Goal: Information Seeking & Learning: Learn about a topic

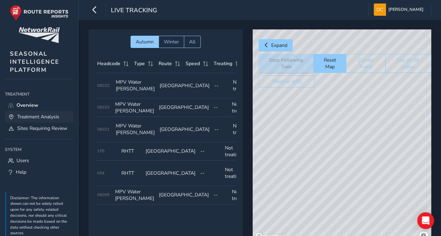
scroll to position [0, 59]
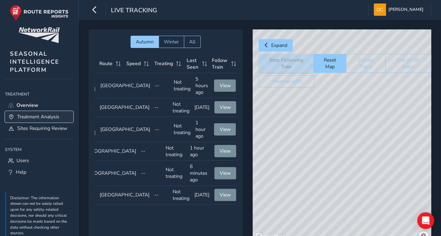
click at [31, 116] on span "Treatment Analysis" at bounding box center [38, 117] width 42 height 7
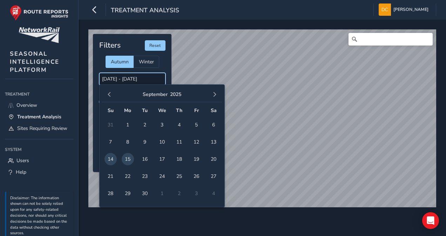
click at [117, 77] on input "[DATE] - [DATE]" at bounding box center [132, 79] width 66 height 12
click at [128, 158] on span "15" at bounding box center [128, 159] width 12 height 12
click at [129, 158] on span "15" at bounding box center [128, 159] width 12 height 12
type input "[DATE] - [DATE]"
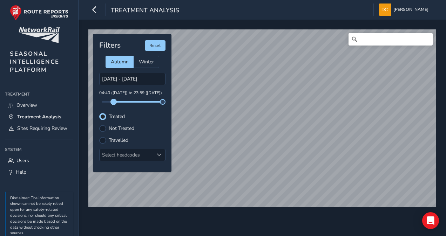
drag, startPoint x: 102, startPoint y: 103, endPoint x: 114, endPoint y: 103, distance: 11.9
click at [114, 103] on span at bounding box center [114, 102] width 6 height 6
drag, startPoint x: 163, startPoint y: 102, endPoint x: 123, endPoint y: 104, distance: 40.4
click at [123, 104] on div "Filters Reset Autumn Winter [DATE] - [DATE] 04:40 ([DATE]) to 08:16 ([DATE]) Tr…" at bounding box center [132, 103] width 79 height 138
click at [346, 219] on div "© Mapbox © OpenStreetMap Improve this map Filters Reset Autumn Winter [DATE] - …" at bounding box center [262, 128] width 367 height 217
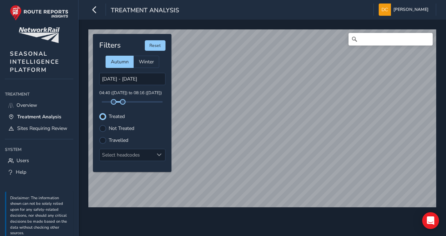
click at [440, 196] on html "Treatment Analysis [PERSON_NAME] Colour Scheme: Dark Dim Light Logout © Mapbox …" at bounding box center [223, 118] width 446 height 236
click at [269, 236] on html "Treatment Analysis [PERSON_NAME] Colour Scheme: Dark Dim Light Logout © Mapbox …" at bounding box center [223, 118] width 446 height 236
click at [381, 212] on div "© Mapbox © OpenStreetMap Improve this map © Maxar Filters Reset Autumn Winter […" at bounding box center [262, 128] width 367 height 217
click at [343, 219] on div "© Mapbox © OpenStreetMap Improve this map © Maxar Filters Reset Autumn Winter […" at bounding box center [262, 128] width 367 height 217
click at [164, 40] on div "© Mapbox © OpenStreetMap Improve this map © Maxar Filters Reset Autumn Winter […" at bounding box center [262, 115] width 353 height 177
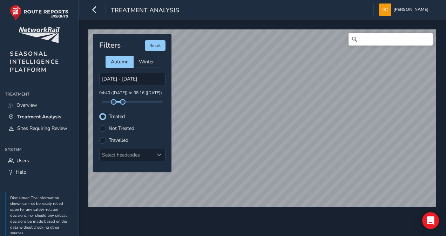
click at [136, 104] on div "© Mapbox © OpenStreetMap Improve this map © Maxar Filters Reset Autumn Winter […" at bounding box center [262, 115] width 353 height 177
click at [160, 93] on div "© Mapbox © OpenStreetMap Improve this map © Maxar Filters Reset Autumn Winter […" at bounding box center [262, 115] width 353 height 177
click at [152, 111] on div "© Mapbox © OpenStreetMap Improve this map © Maxar Filters Reset Autumn Winter […" at bounding box center [262, 115] width 353 height 177
click at [125, 156] on div "© Mapbox © OpenStreetMap Improve this map © Maxar Filters Reset Autumn Winter […" at bounding box center [262, 115] width 353 height 177
click at [148, 115] on div "© Mapbox © OpenStreetMap Improve this map © Maxar Filters Reset Autumn Winter […" at bounding box center [262, 115] width 353 height 177
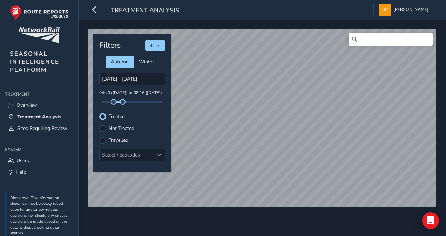
click at [163, 122] on div "© Mapbox © OpenStreetMap Improve this map Filters Reset Autumn Winter [DATE] - …" at bounding box center [262, 115] width 353 height 177
click at [129, 114] on div "© Mapbox © OpenStreetMap Improve this map © Maxar Filters Reset Autumn Winter […" at bounding box center [262, 115] width 353 height 177
click at [100, 141] on div "© Mapbox © OpenStreetMap Improve this map © Maxar Filters Reset Autumn Winter […" at bounding box center [262, 115] width 353 height 177
click at [119, 169] on div "© Mapbox © OpenStreetMap Improve this map © Maxar Filters Reset Autumn Winter […" at bounding box center [262, 115] width 353 height 177
click at [210, 227] on div "© Mapbox © OpenStreetMap Improve this map © Maxar Filters Reset Autumn Winter […" at bounding box center [262, 128] width 367 height 217
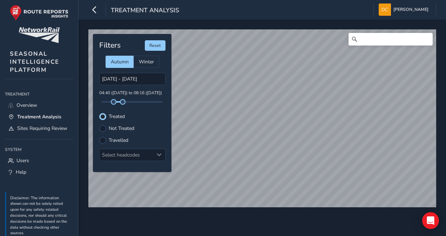
click at [160, 225] on div "© Mapbox © OpenStreetMap Improve this map © Maxar Filters Reset Autumn Winter […" at bounding box center [262, 128] width 367 height 217
click at [283, 236] on html "Treatment Analysis [PERSON_NAME] Colour Scheme: Dark Dim Light Logout © Mapbox …" at bounding box center [223, 118] width 446 height 236
click at [263, 236] on html "Treatment Analysis [PERSON_NAME] Colour Scheme: Dark Dim Light Logout © Mapbox …" at bounding box center [223, 118] width 446 height 236
click at [296, 236] on html "Treatment Analysis [PERSON_NAME] Colour Scheme: Dark Dim Light Logout © Mapbox …" at bounding box center [223, 118] width 446 height 236
click at [304, 236] on html "Treatment Analysis [PERSON_NAME] Colour Scheme: Dark Dim Light Logout © Mapbox …" at bounding box center [223, 118] width 446 height 236
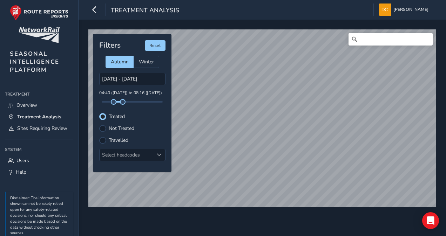
click at [315, 229] on div "© Mapbox © OpenStreetMap Improve this map © Maxar Filters Reset Autumn Winter […" at bounding box center [262, 128] width 367 height 217
click at [440, 120] on html "Treatment Analysis [PERSON_NAME] Colour Scheme: Dark Dim Light Logout © Mapbox …" at bounding box center [223, 118] width 446 height 236
click at [440, 162] on div "© Mapbox © OpenStreetMap Improve this map Filters Reset Autumn Winter [DATE] - …" at bounding box center [262, 128] width 367 height 217
click at [440, 196] on div "© Mapbox © OpenStreetMap Improve this map Filters Reset Autumn Winter [DATE] - …" at bounding box center [262, 128] width 367 height 217
click at [345, 215] on div "© Mapbox © OpenStreetMap Improve this map Filters Reset Autumn Winter [DATE] - …" at bounding box center [262, 128] width 367 height 217
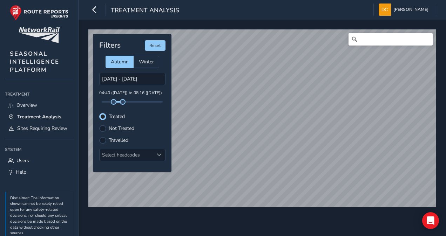
click at [313, 211] on div "© Mapbox © OpenStreetMap Improve this map © Maxar Filters Reset Autumn Winter […" at bounding box center [262, 128] width 367 height 217
click at [102, 126] on div at bounding box center [102, 128] width 7 height 7
click at [104, 116] on div at bounding box center [102, 116] width 7 height 7
click at [102, 138] on div at bounding box center [102, 140] width 7 height 7
click at [104, 115] on div at bounding box center [102, 116] width 7 height 7
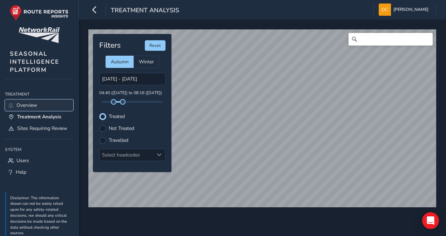
click at [27, 104] on span "Overview" at bounding box center [26, 105] width 21 height 7
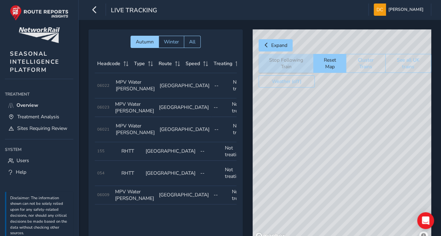
drag, startPoint x: 313, startPoint y: 191, endPoint x: 281, endPoint y: 192, distance: 32.3
click at [281, 192] on div "© Mapbox © OpenStreetMap Improve this map" at bounding box center [341, 135] width 178 height 213
click at [316, 186] on div "© Mapbox © OpenStreetMap Improve this map" at bounding box center [341, 135] width 178 height 213
drag, startPoint x: 307, startPoint y: 186, endPoint x: 280, endPoint y: 182, distance: 27.0
click at [280, 182] on div "© Mapbox © OpenStreetMap Improve this map" at bounding box center [341, 135] width 178 height 213
